Goal: Transaction & Acquisition: Purchase product/service

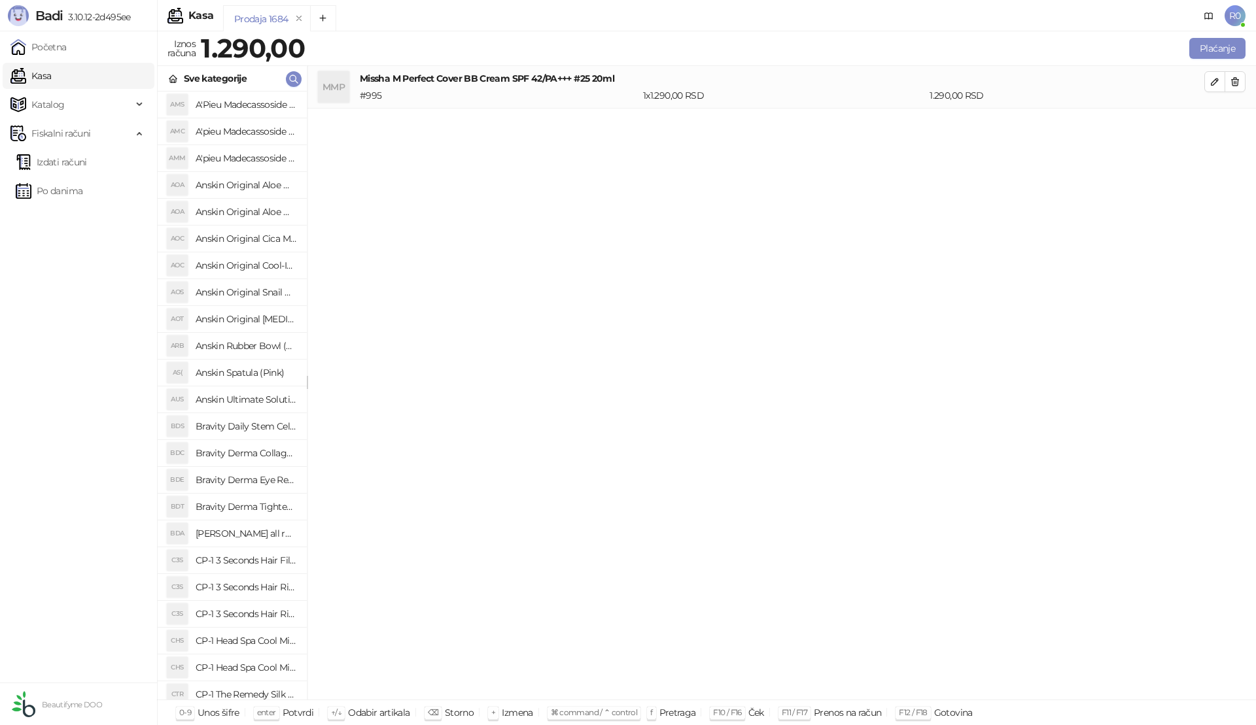
click at [1211, 44] on button "Plaćanje" at bounding box center [1217, 48] width 56 height 21
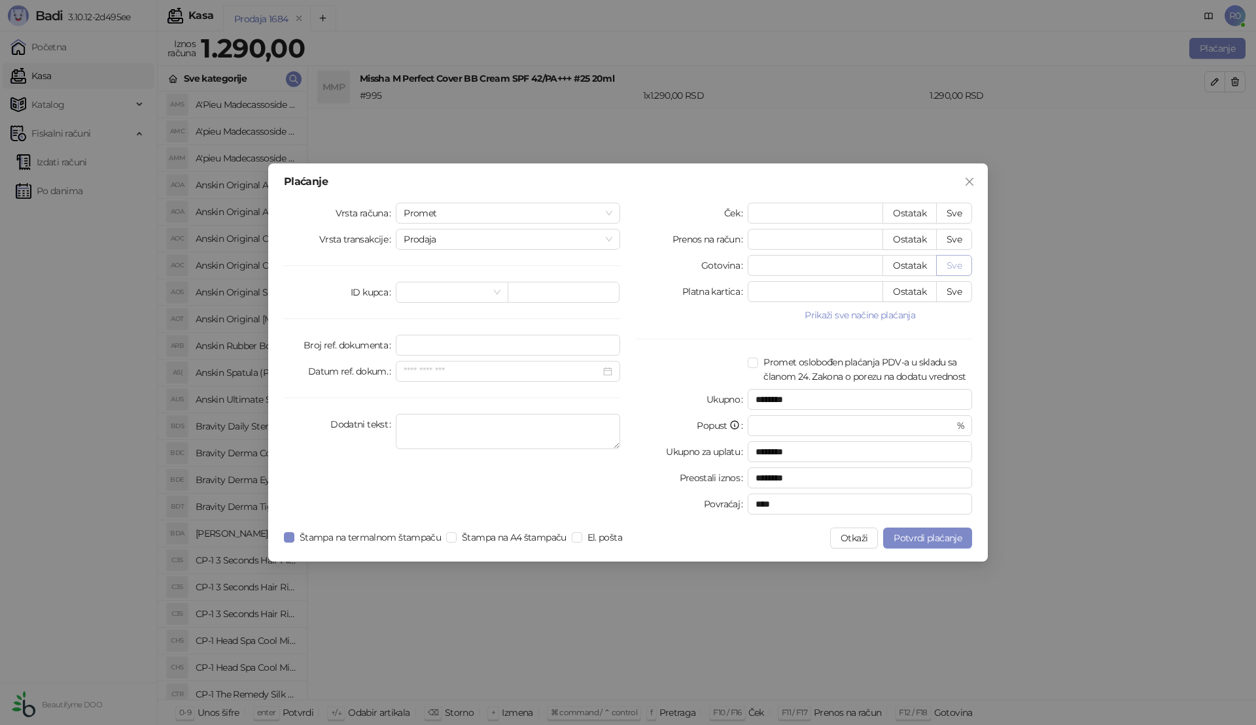
click at [955, 260] on button "Sve" at bounding box center [954, 265] width 36 height 21
type input "****"
click at [926, 542] on span "Potvrdi plaćanje" at bounding box center [928, 538] width 68 height 12
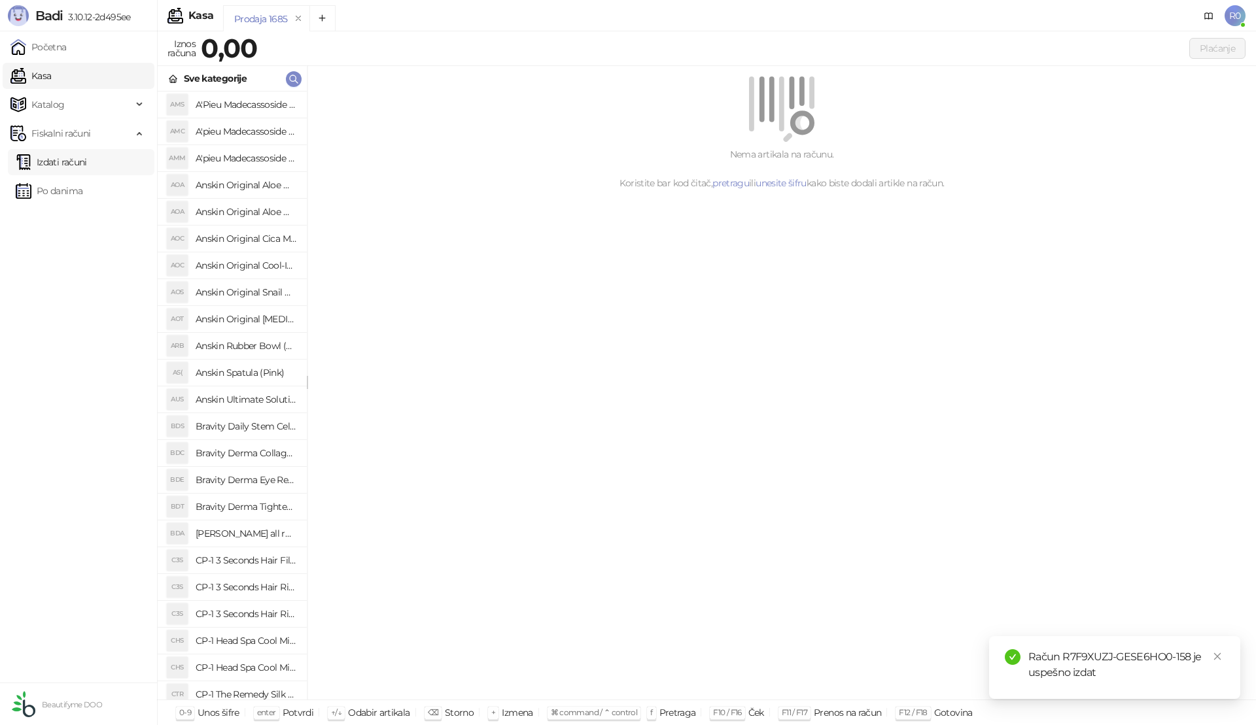
click at [71, 162] on link "Izdati računi" at bounding box center [51, 162] width 71 height 26
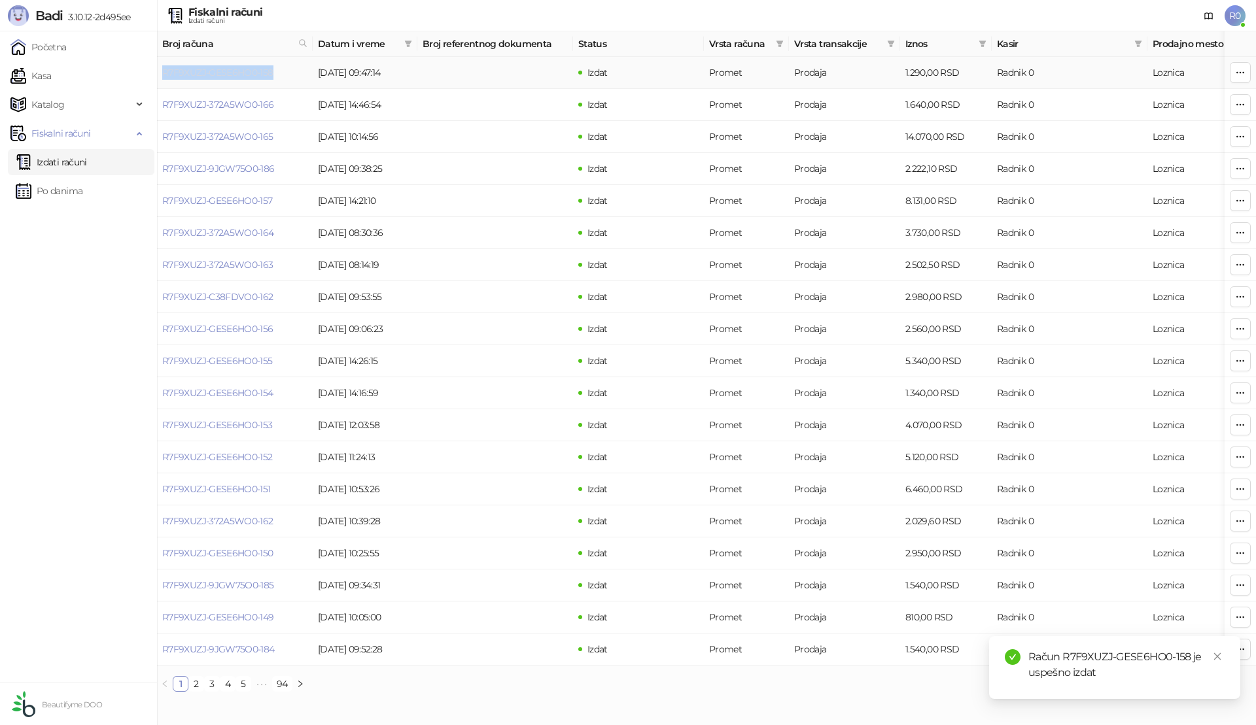
drag, startPoint x: 279, startPoint y: 71, endPoint x: 164, endPoint y: 76, distance: 114.6
click at [164, 76] on td "R7F9XUZJ-GESE6HO0-158" at bounding box center [235, 73] width 156 height 32
copy link "R7F9XUZJ-GESE6HO0-158"
click at [51, 69] on link "Kasa" at bounding box center [30, 76] width 41 height 26
